Goal: Use online tool/utility: Utilize a website feature to perform a specific function

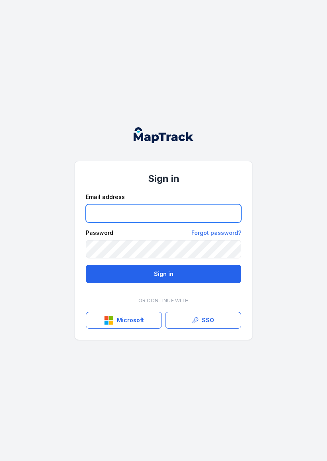
click at [166, 209] on input "email" at bounding box center [163, 213] width 155 height 18
type input "**********"
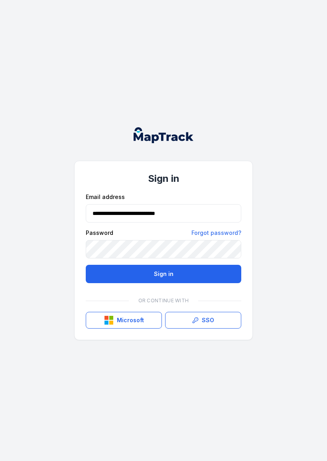
click at [204, 271] on button "Sign in" at bounding box center [163, 274] width 155 height 18
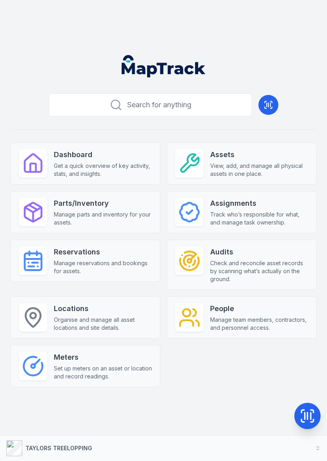
click at [309, 416] on icon at bounding box center [307, 416] width 16 height 16
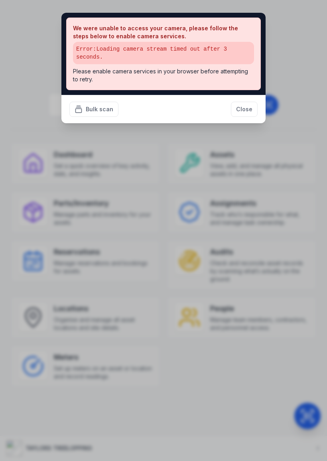
click at [245, 105] on button "Close" at bounding box center [244, 109] width 27 height 15
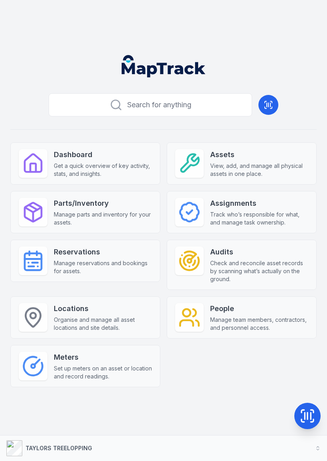
click at [272, 106] on icon at bounding box center [268, 105] width 10 height 10
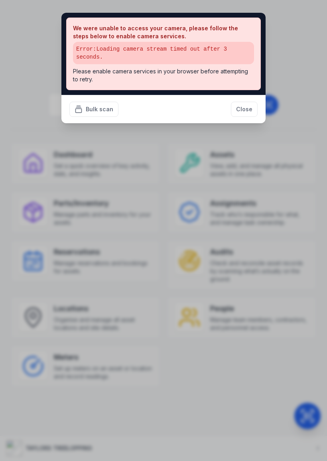
click at [243, 106] on button "Close" at bounding box center [244, 109] width 27 height 15
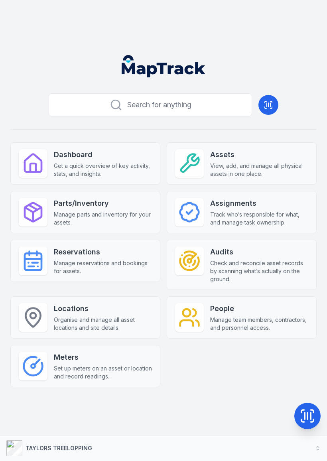
click at [304, 411] on icon at bounding box center [307, 416] width 16 height 16
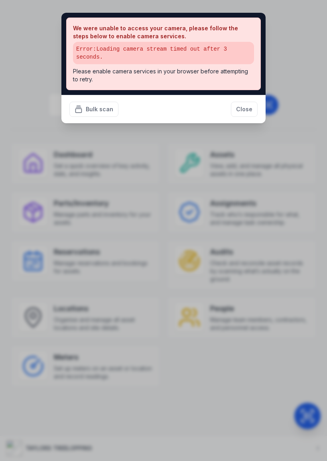
click at [243, 102] on button "Close" at bounding box center [244, 109] width 27 height 15
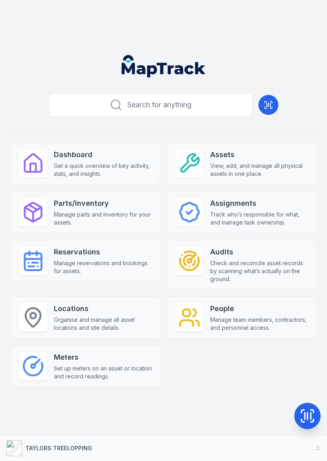
click at [270, 104] on icon at bounding box center [270, 105] width 0 height 4
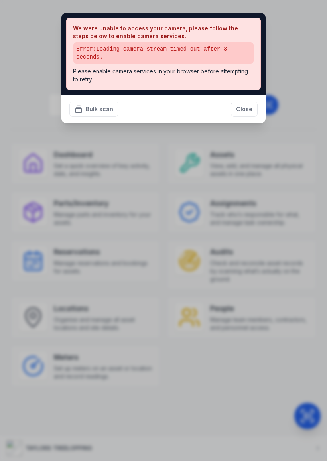
click at [244, 105] on button "Close" at bounding box center [244, 109] width 27 height 15
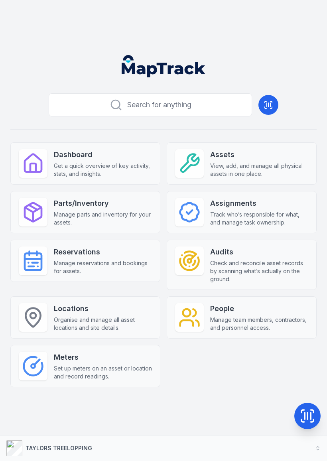
click at [268, 104] on icon at bounding box center [268, 105] width 0 height 4
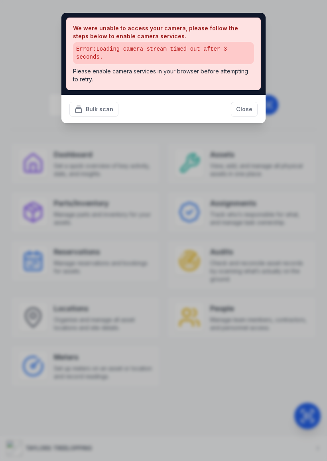
click at [240, 105] on button "Close" at bounding box center [244, 109] width 27 height 15
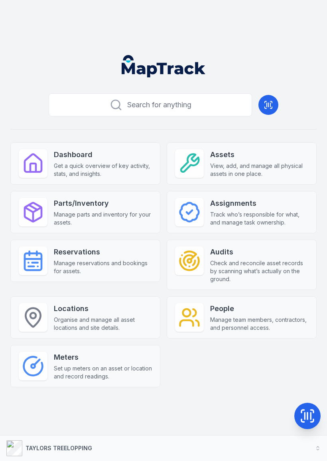
click at [270, 108] on icon at bounding box center [268, 105] width 10 height 10
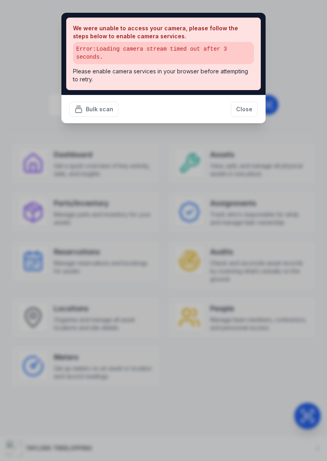
click at [242, 107] on button "Close" at bounding box center [244, 109] width 27 height 15
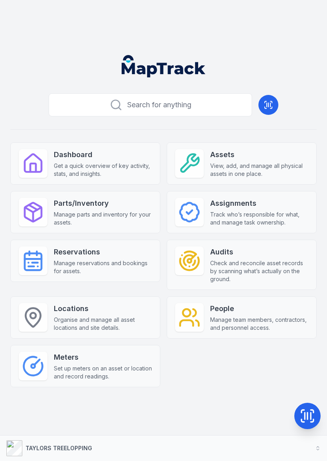
click at [309, 412] on icon at bounding box center [307, 416] width 16 height 16
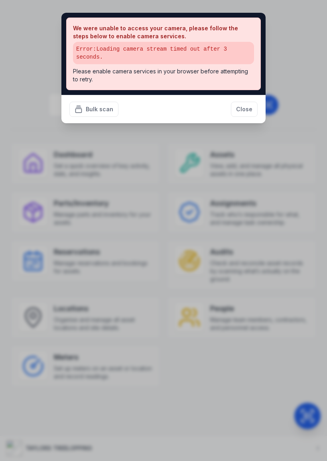
click at [241, 112] on button "Close" at bounding box center [244, 109] width 27 height 15
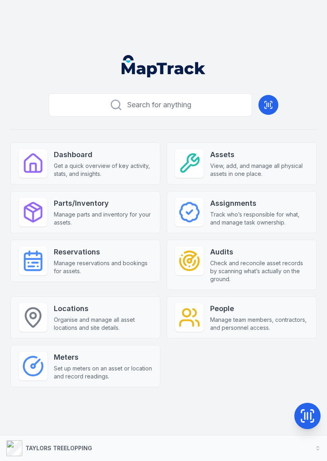
click at [310, 409] on icon at bounding box center [307, 416] width 16 height 16
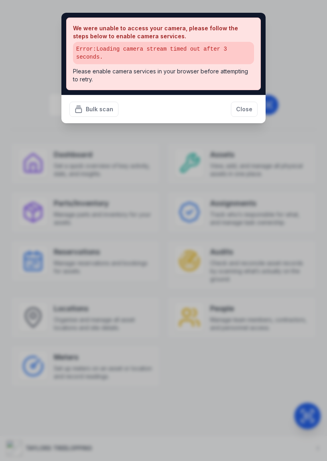
click at [246, 109] on button "Close" at bounding box center [244, 109] width 27 height 15
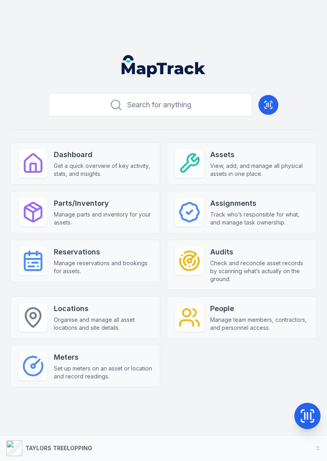
click at [272, 104] on icon at bounding box center [268, 105] width 10 height 10
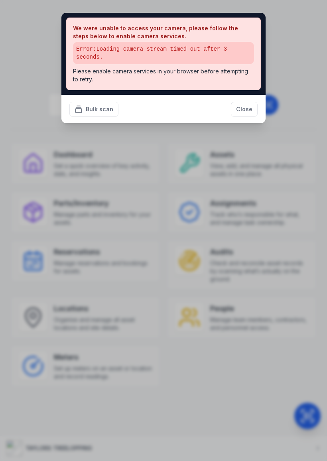
click at [252, 109] on button "Close" at bounding box center [244, 109] width 27 height 15
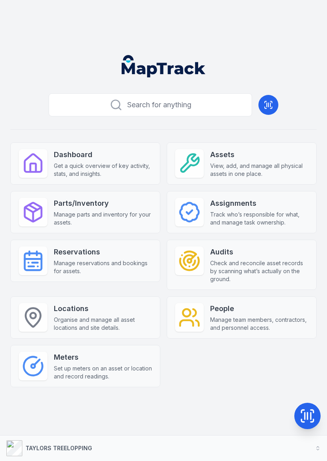
click at [272, 102] on icon at bounding box center [271, 102] width 2 height 2
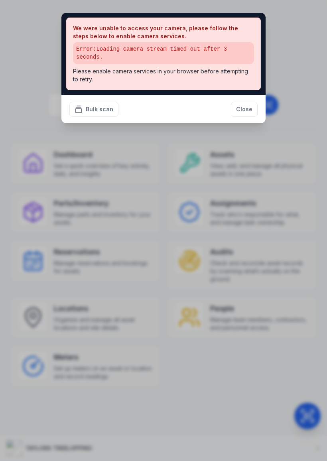
click at [252, 112] on button "Close" at bounding box center [244, 109] width 27 height 15
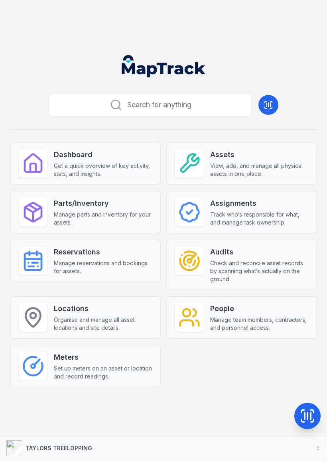
click at [265, 105] on icon at bounding box center [268, 105] width 10 height 10
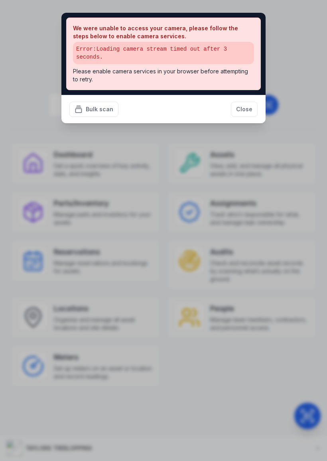
click at [245, 109] on button "Close" at bounding box center [244, 109] width 27 height 15
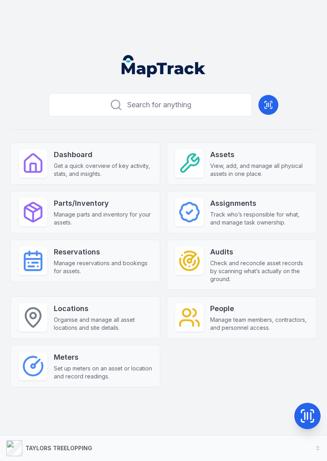
click at [273, 112] on button at bounding box center [268, 105] width 20 height 20
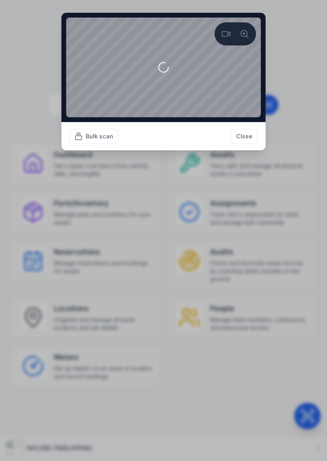
click at [232, 80] on video at bounding box center [163, 68] width 194 height 100
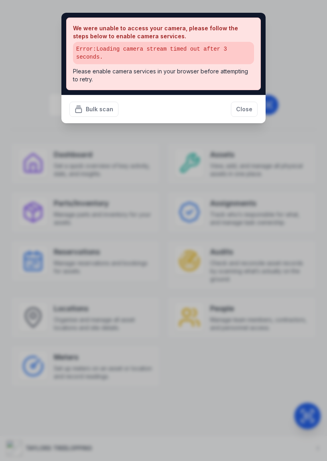
click at [246, 111] on button "Close" at bounding box center [244, 109] width 27 height 15
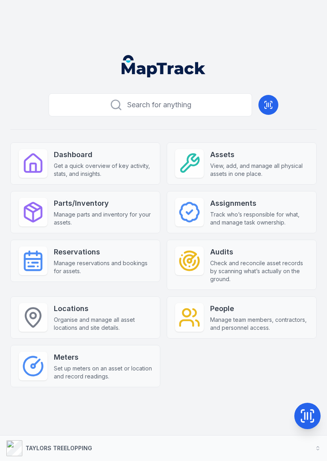
click at [310, 418] on icon at bounding box center [307, 416] width 16 height 16
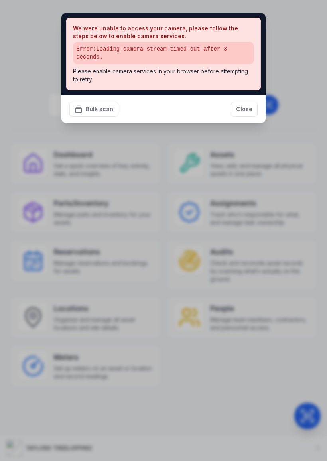
click at [241, 109] on button "Close" at bounding box center [244, 109] width 27 height 15
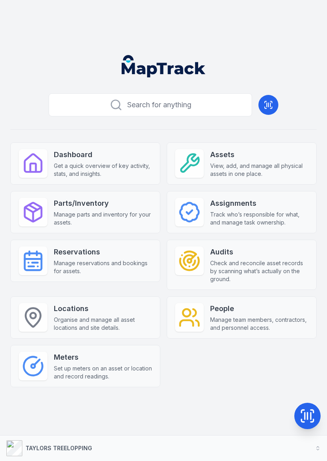
click at [308, 408] on icon at bounding box center [307, 416] width 16 height 16
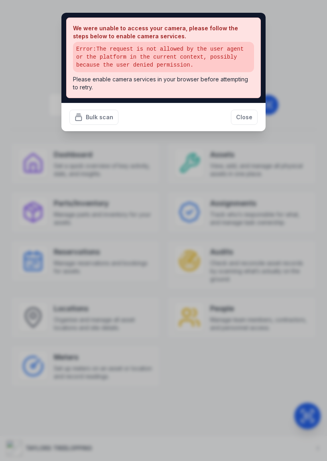
click at [245, 113] on button "Close" at bounding box center [244, 117] width 27 height 15
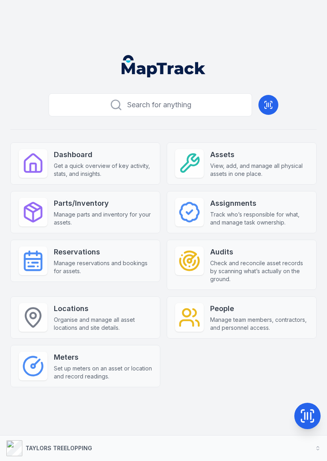
click at [271, 102] on icon at bounding box center [268, 105] width 10 height 10
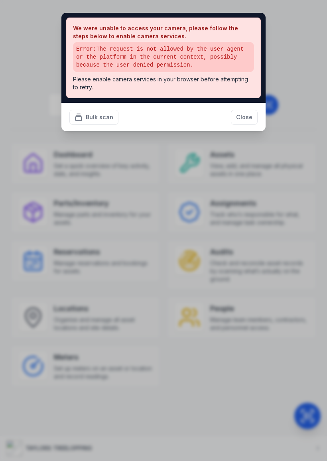
click at [248, 122] on button "Close" at bounding box center [244, 117] width 27 height 15
